Goal: Information Seeking & Learning: Learn about a topic

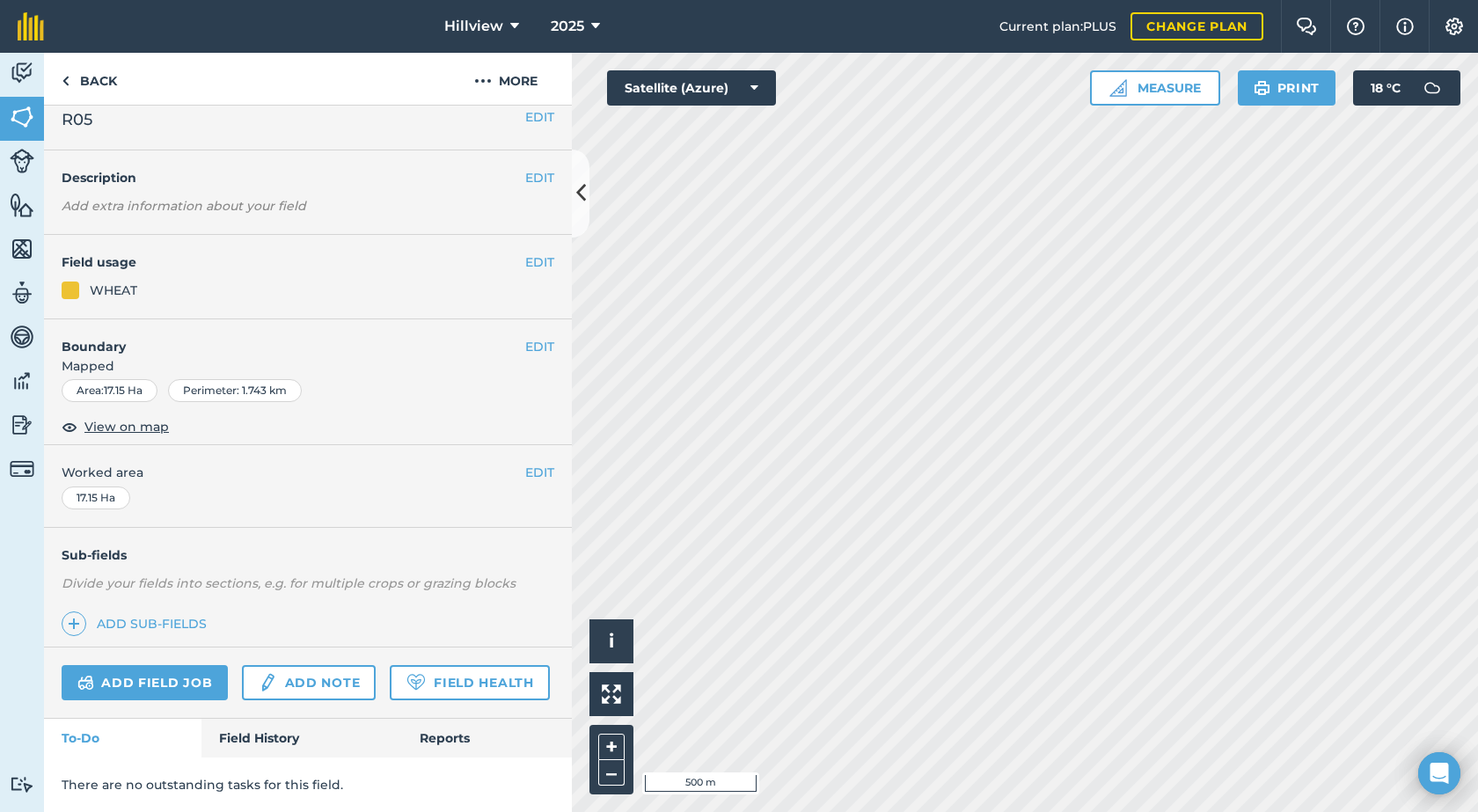
scroll to position [65, 0]
click at [222, 741] on link "Field History" at bounding box center [301, 738] width 199 height 39
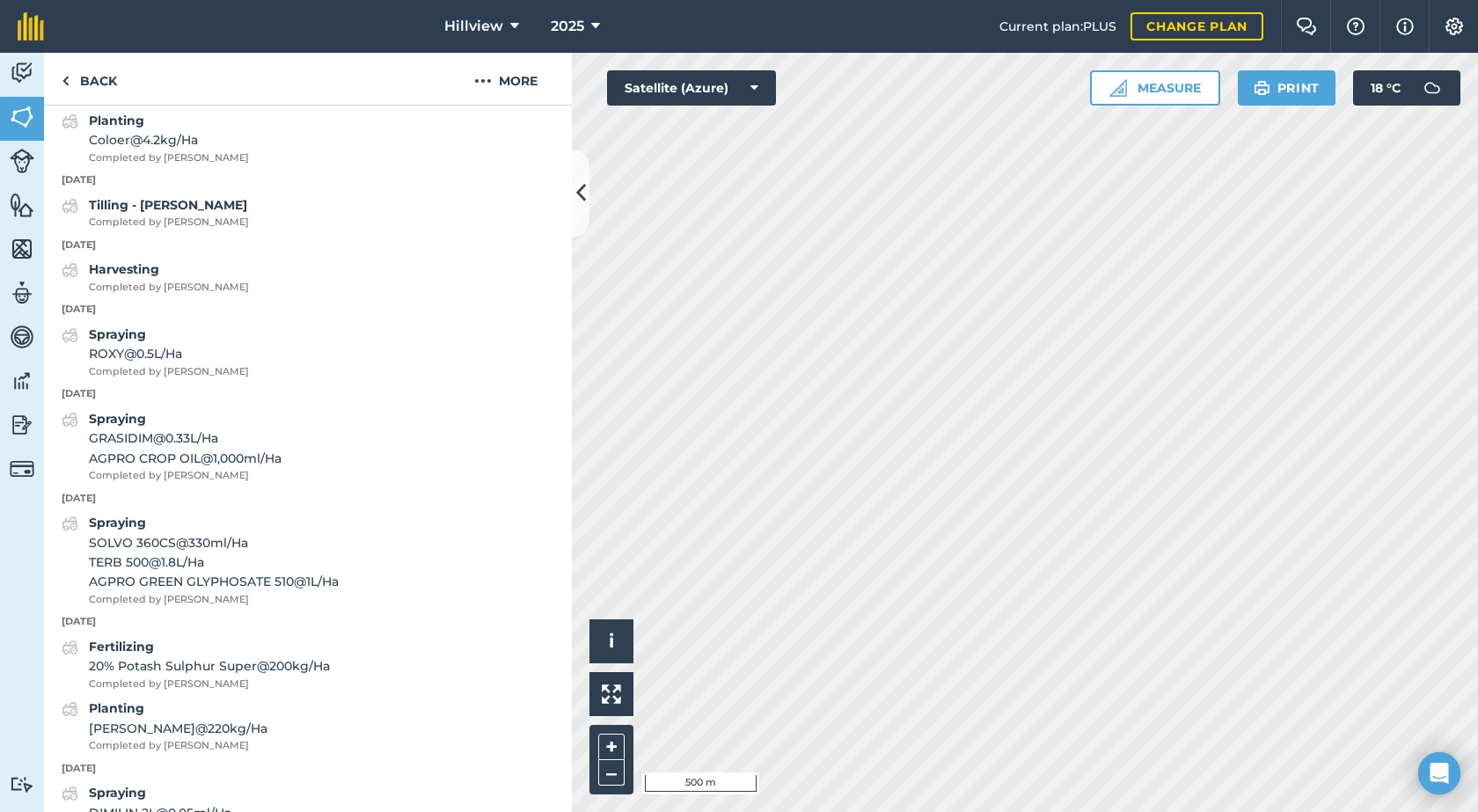
scroll to position [1911, 0]
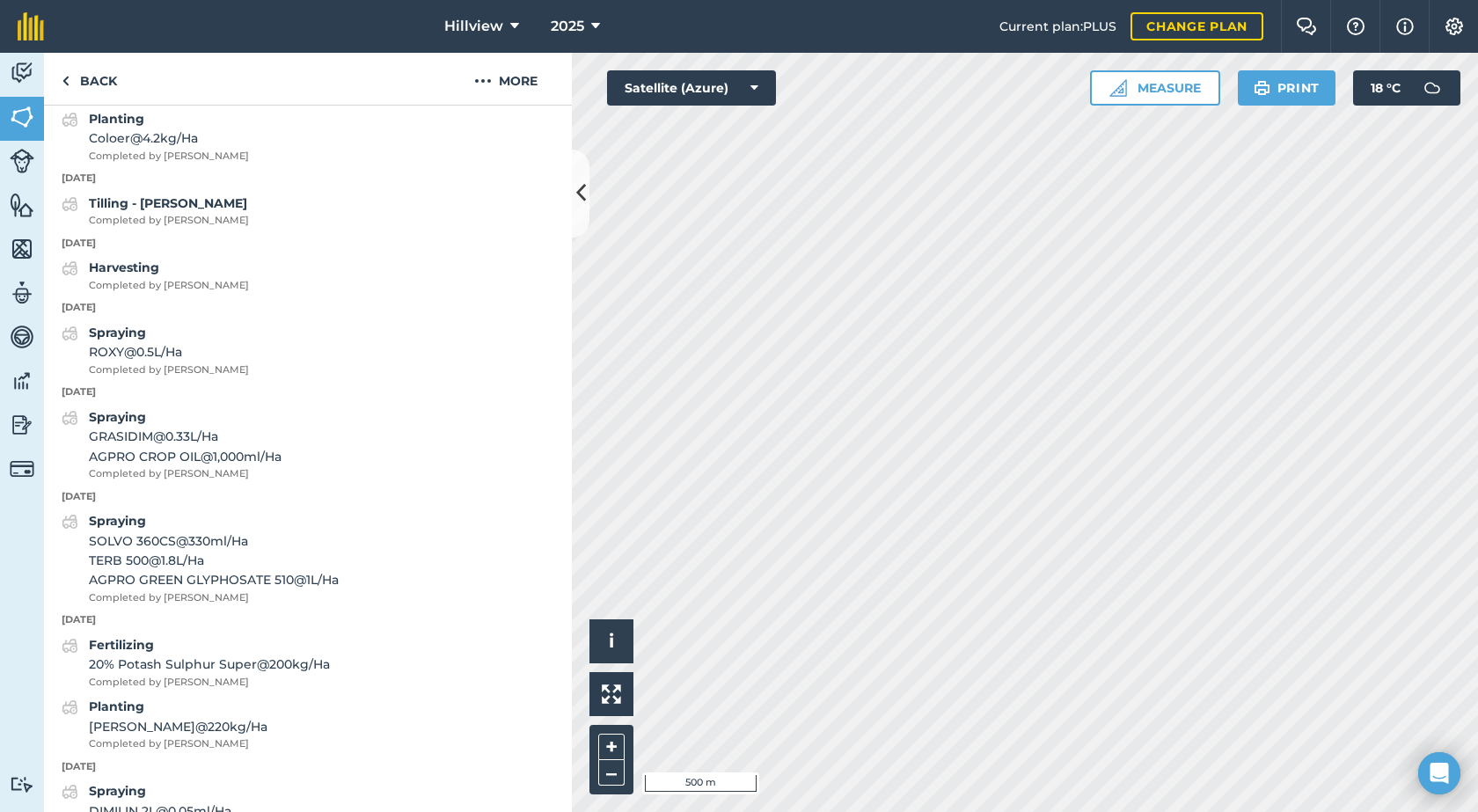
scroll to position [1973, 0]
